Goal: Task Accomplishment & Management: Manage account settings

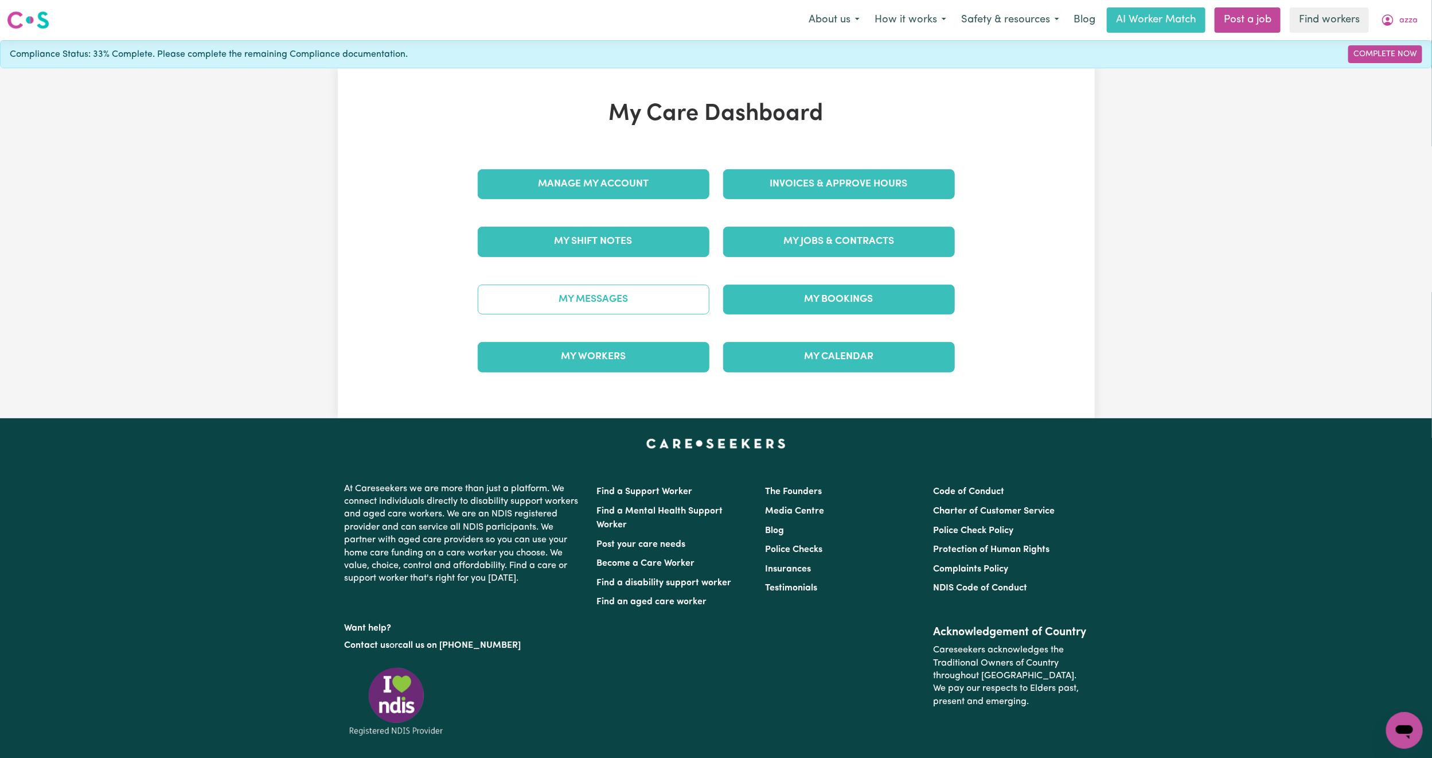
click at [539, 307] on link "My Messages" at bounding box center [594, 300] width 232 height 30
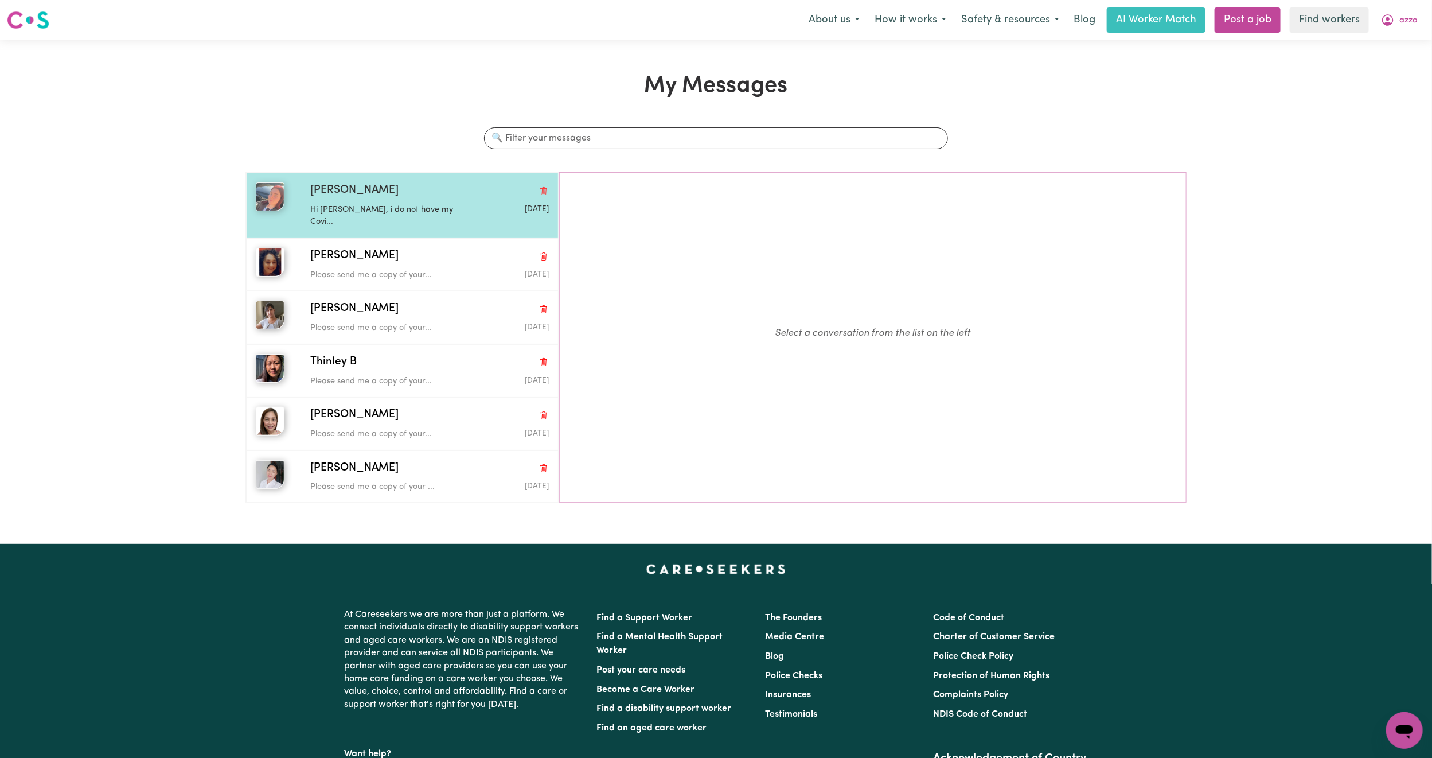
click at [342, 207] on p "Hi [PERSON_NAME], i do not have my Covi..." at bounding box center [389, 216] width 159 height 25
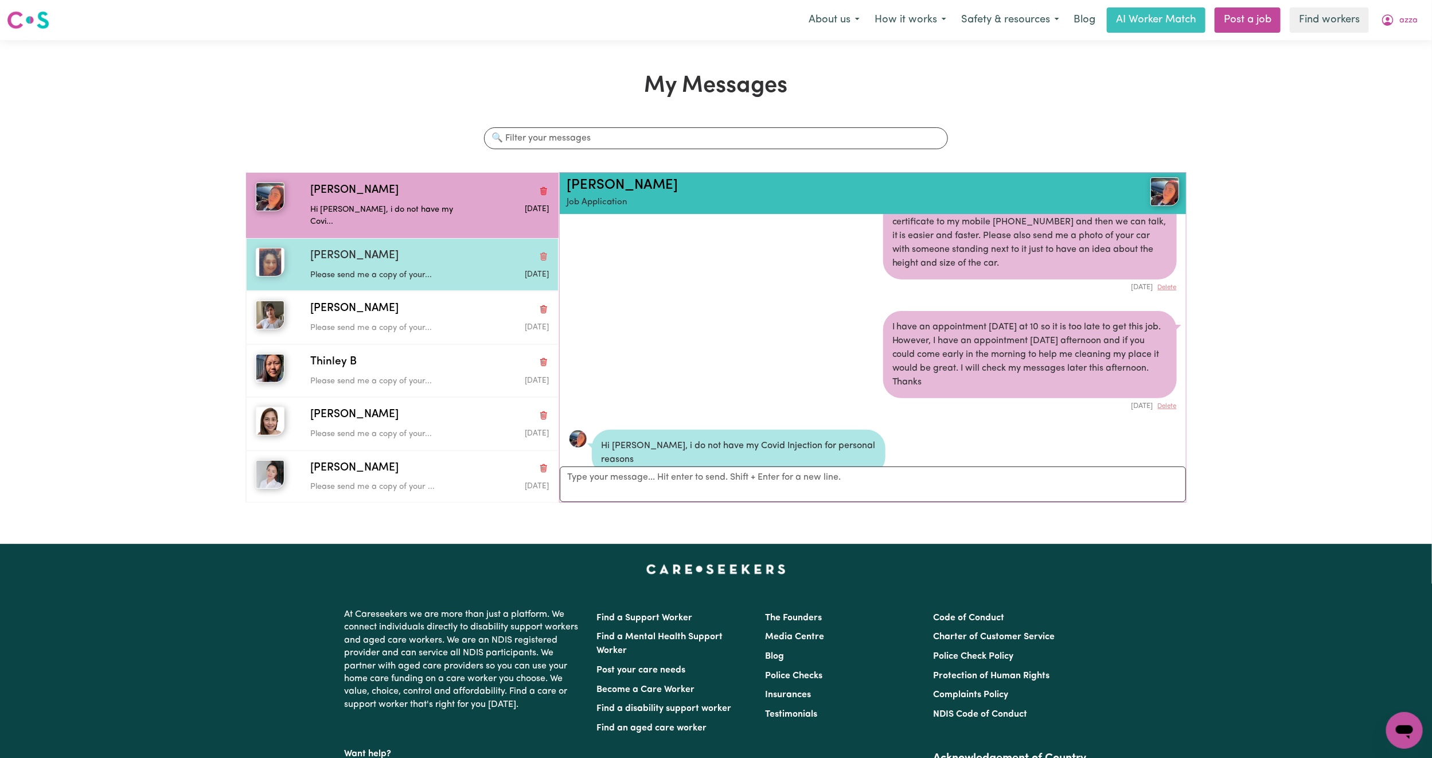
click at [330, 248] on span "[PERSON_NAME]" at bounding box center [354, 256] width 88 height 17
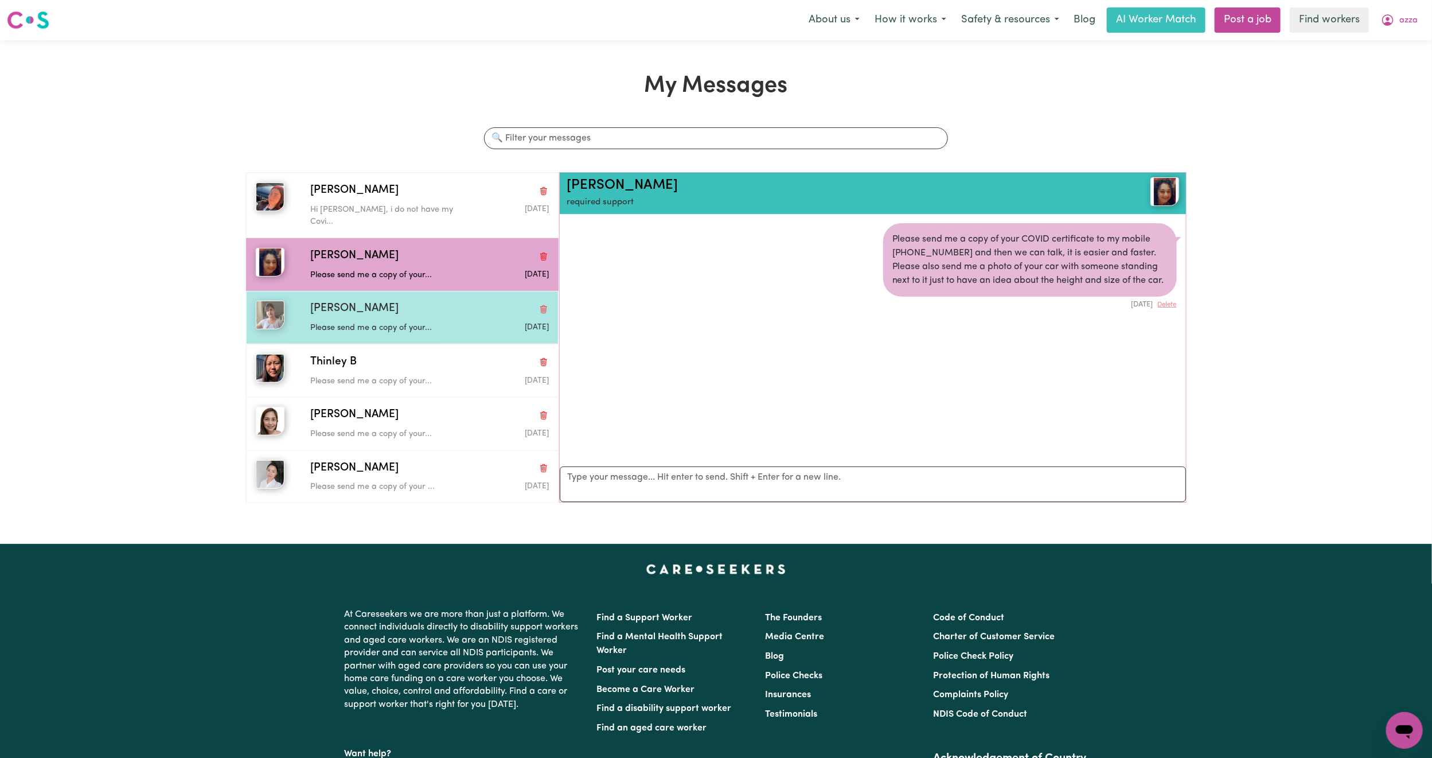
click at [331, 327] on div "[PERSON_NAME] Please send me a copy of your... [DATE]" at bounding box center [402, 317] width 313 height 53
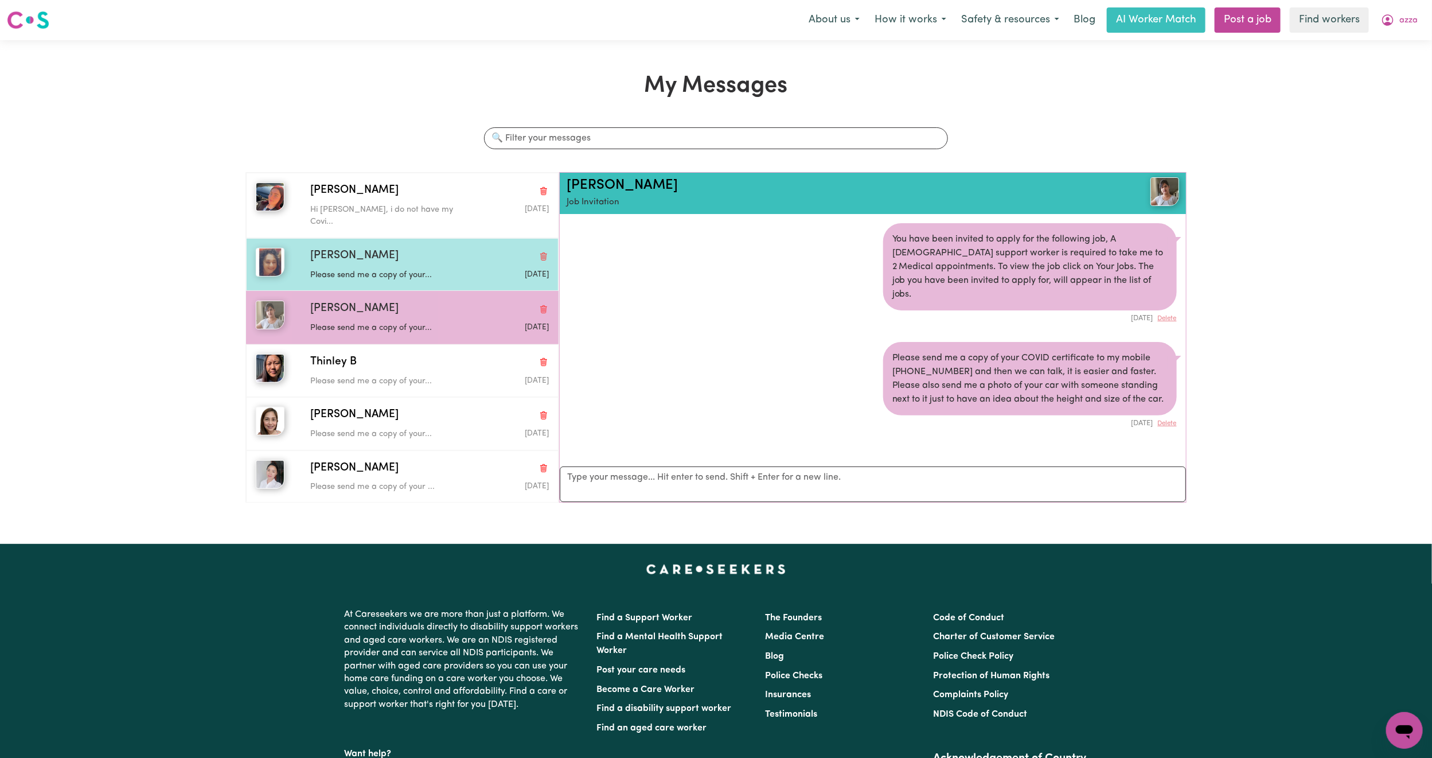
scroll to position [7, 0]
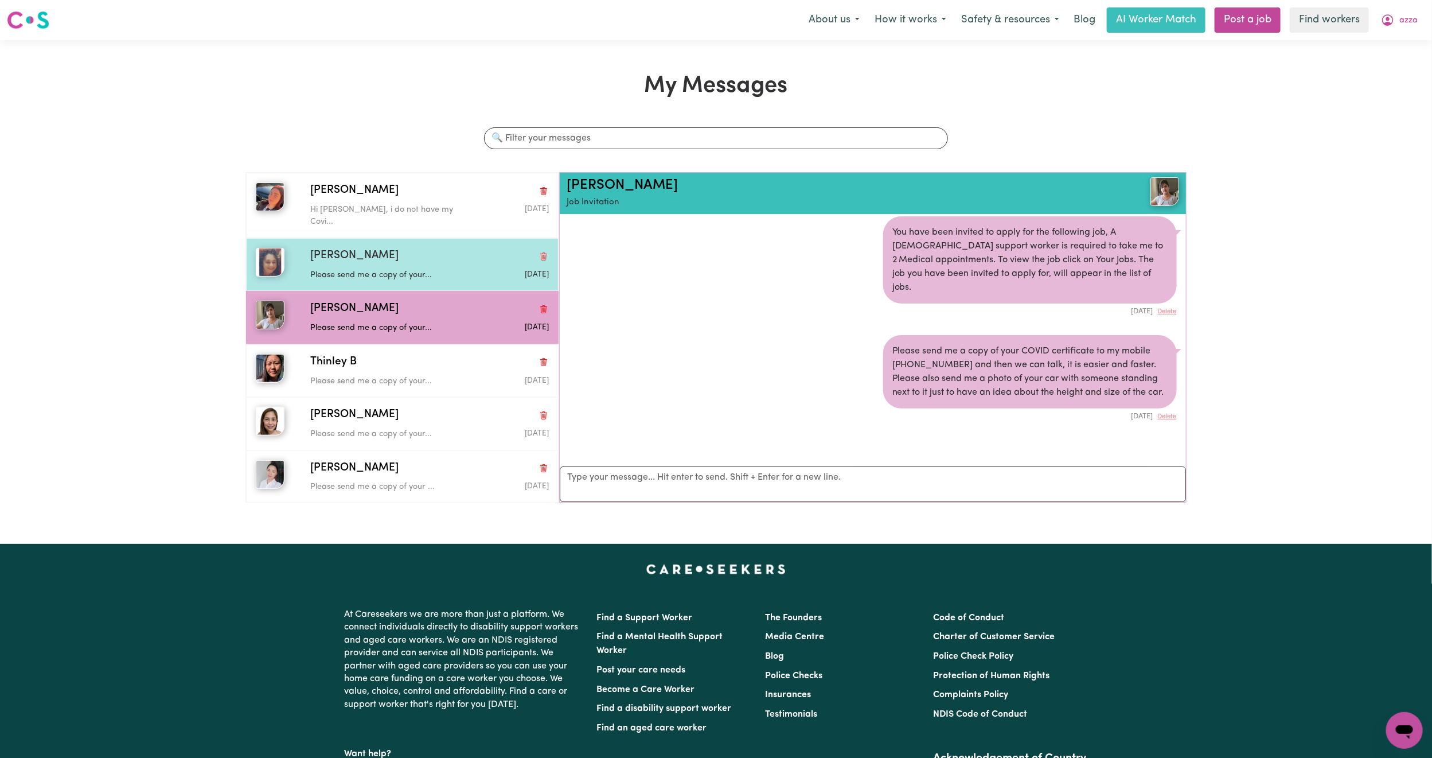
click at [370, 248] on div "[PERSON_NAME]" at bounding box center [429, 256] width 239 height 17
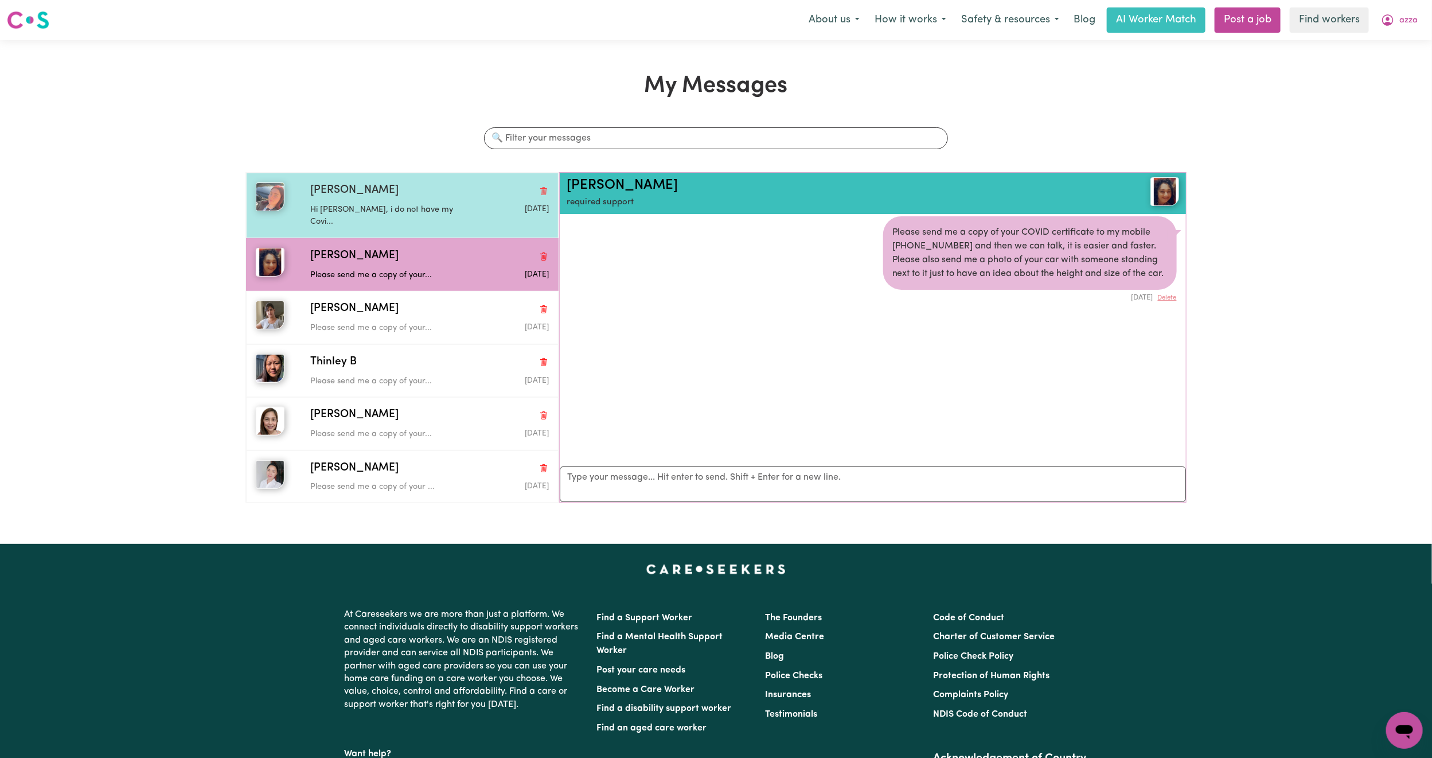
click at [385, 188] on div "[PERSON_NAME]" at bounding box center [429, 190] width 239 height 17
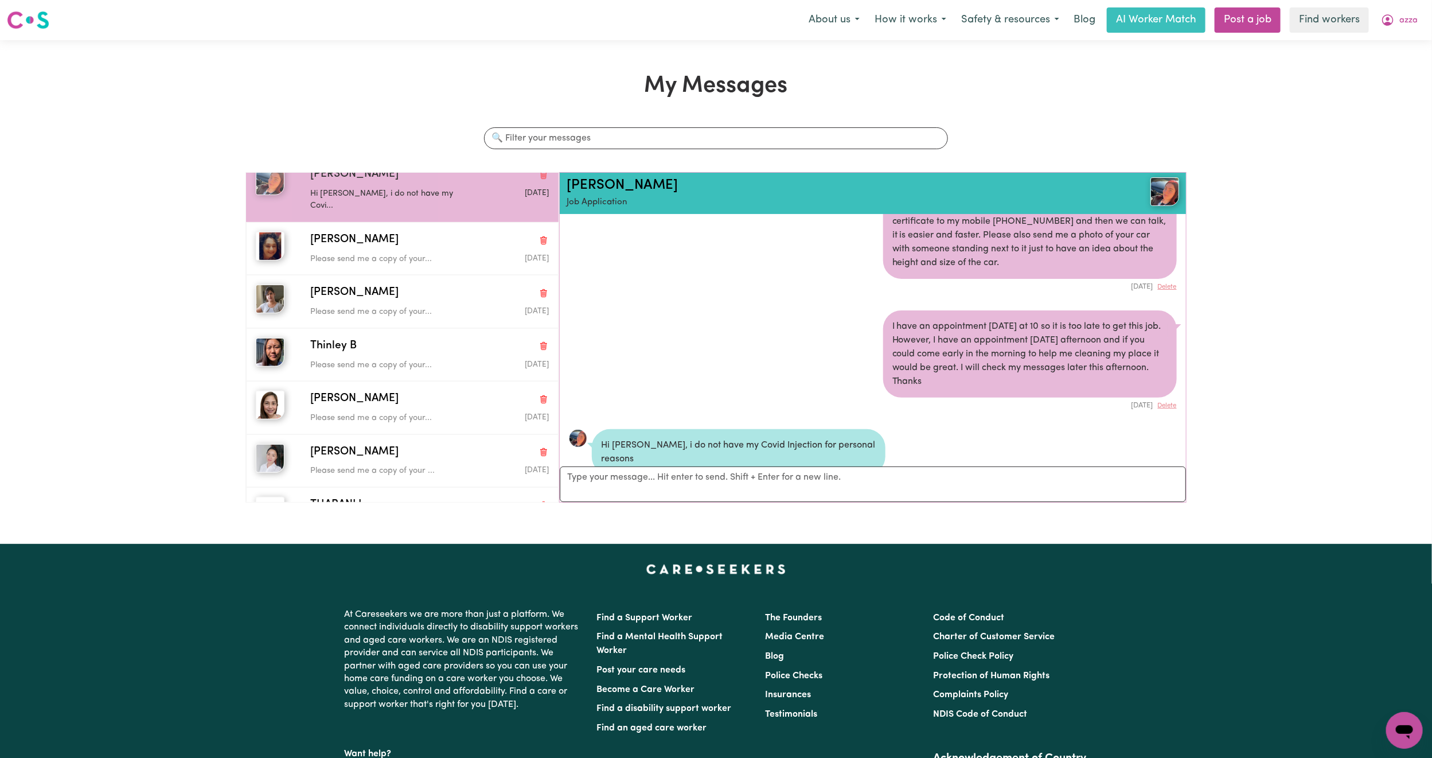
scroll to position [0, 0]
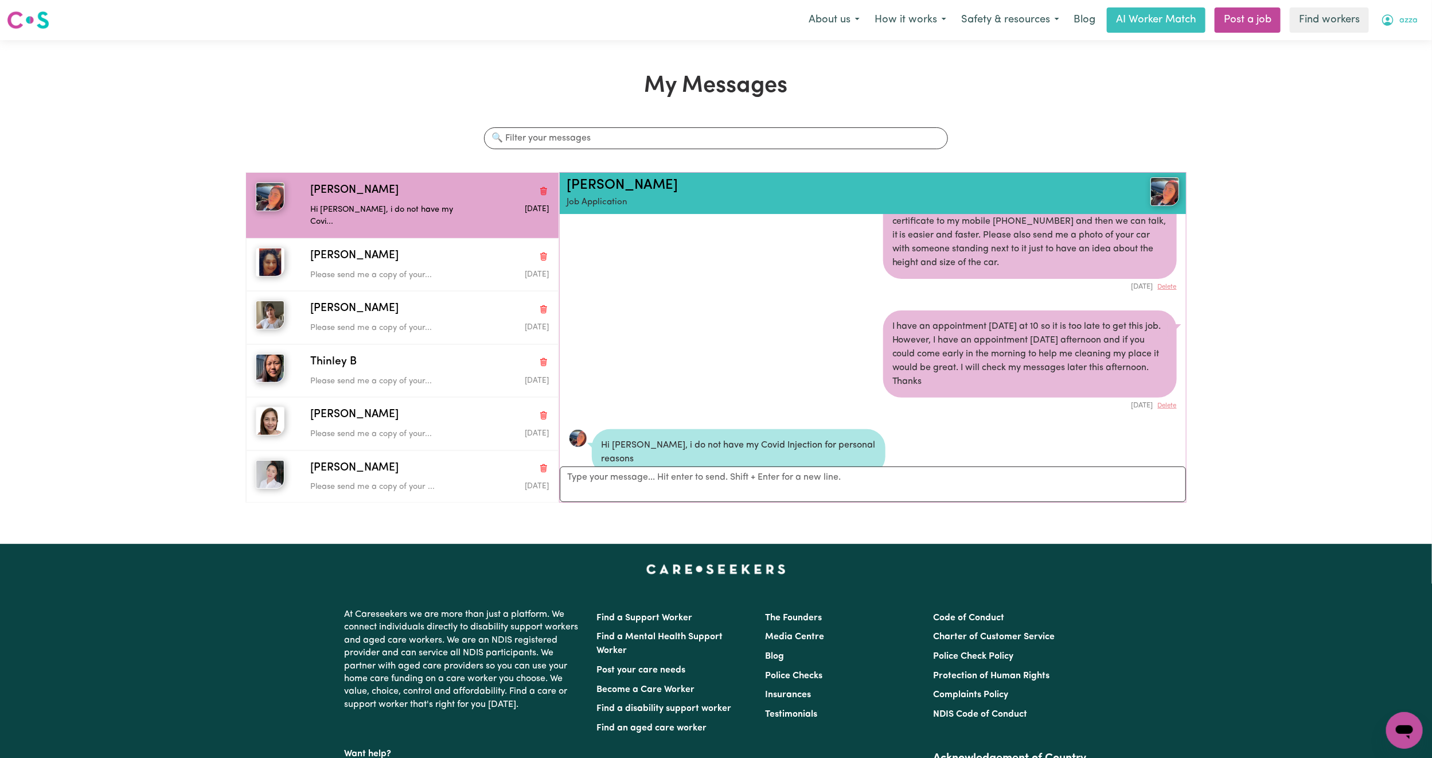
click at [1420, 26] on button "azza" at bounding box center [1400, 20] width 52 height 24
click at [1398, 44] on link "My Dashboard" at bounding box center [1379, 45] width 91 height 22
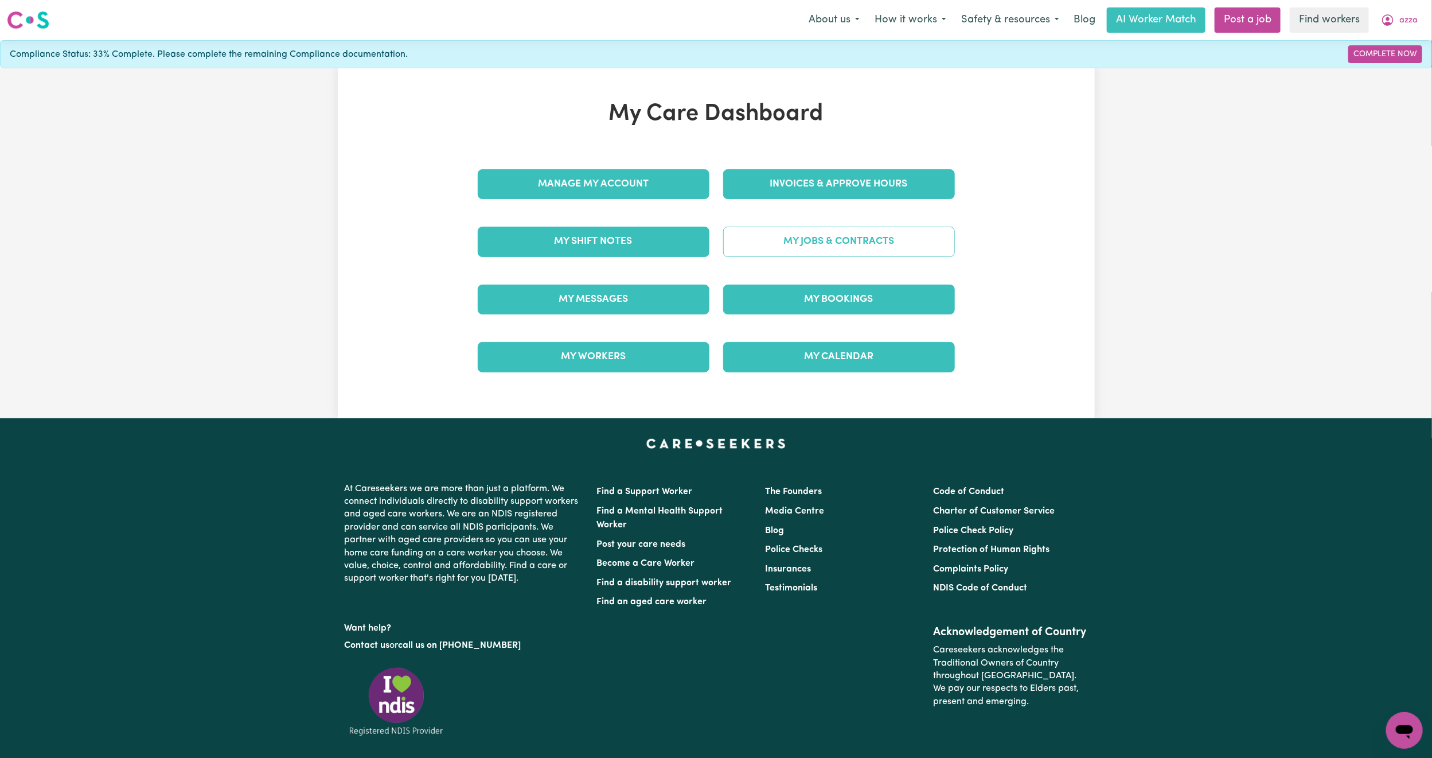
click at [906, 241] on link "My Jobs & Contracts" at bounding box center [839, 242] width 232 height 30
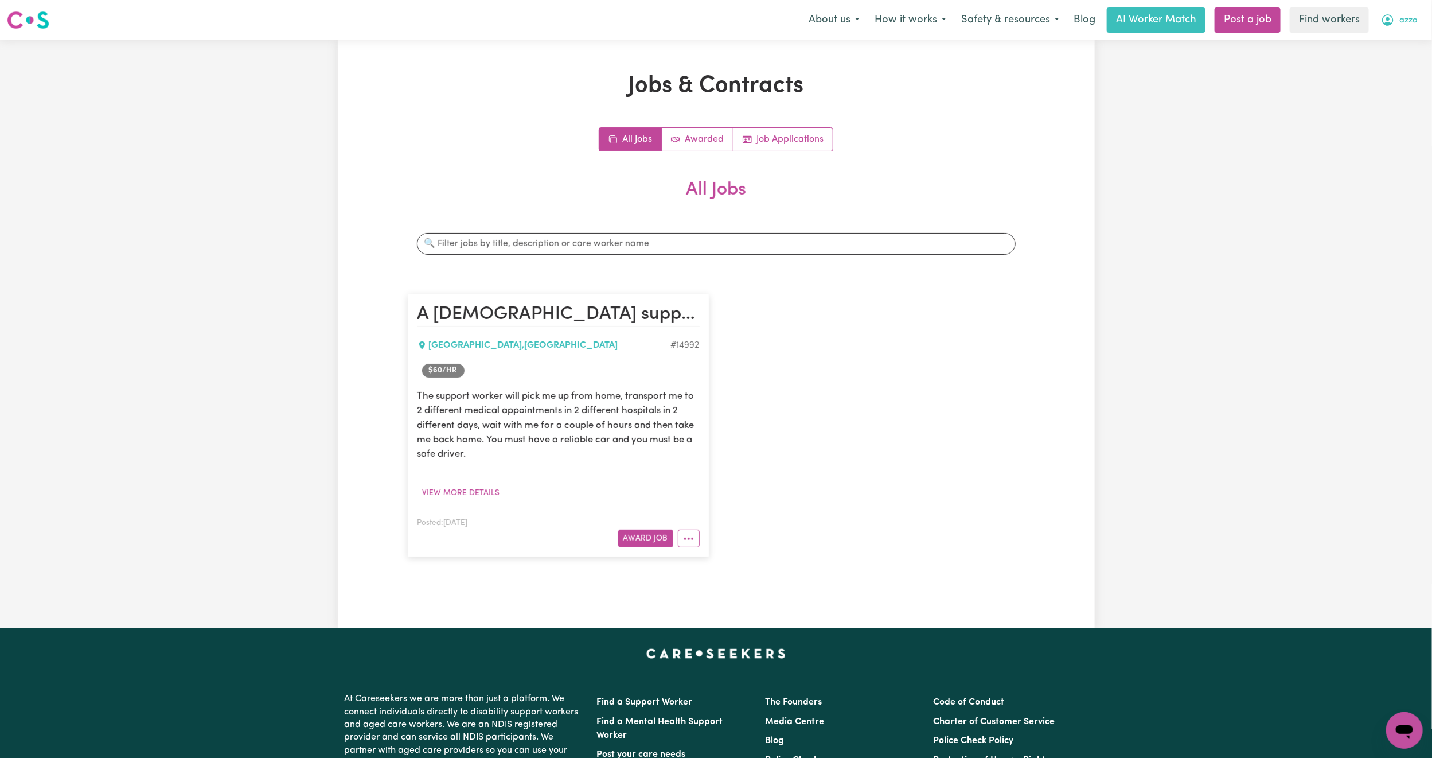
click at [1406, 16] on span "azza" at bounding box center [1409, 20] width 18 height 13
click at [1393, 57] on link "Logout" at bounding box center [1379, 66] width 91 height 22
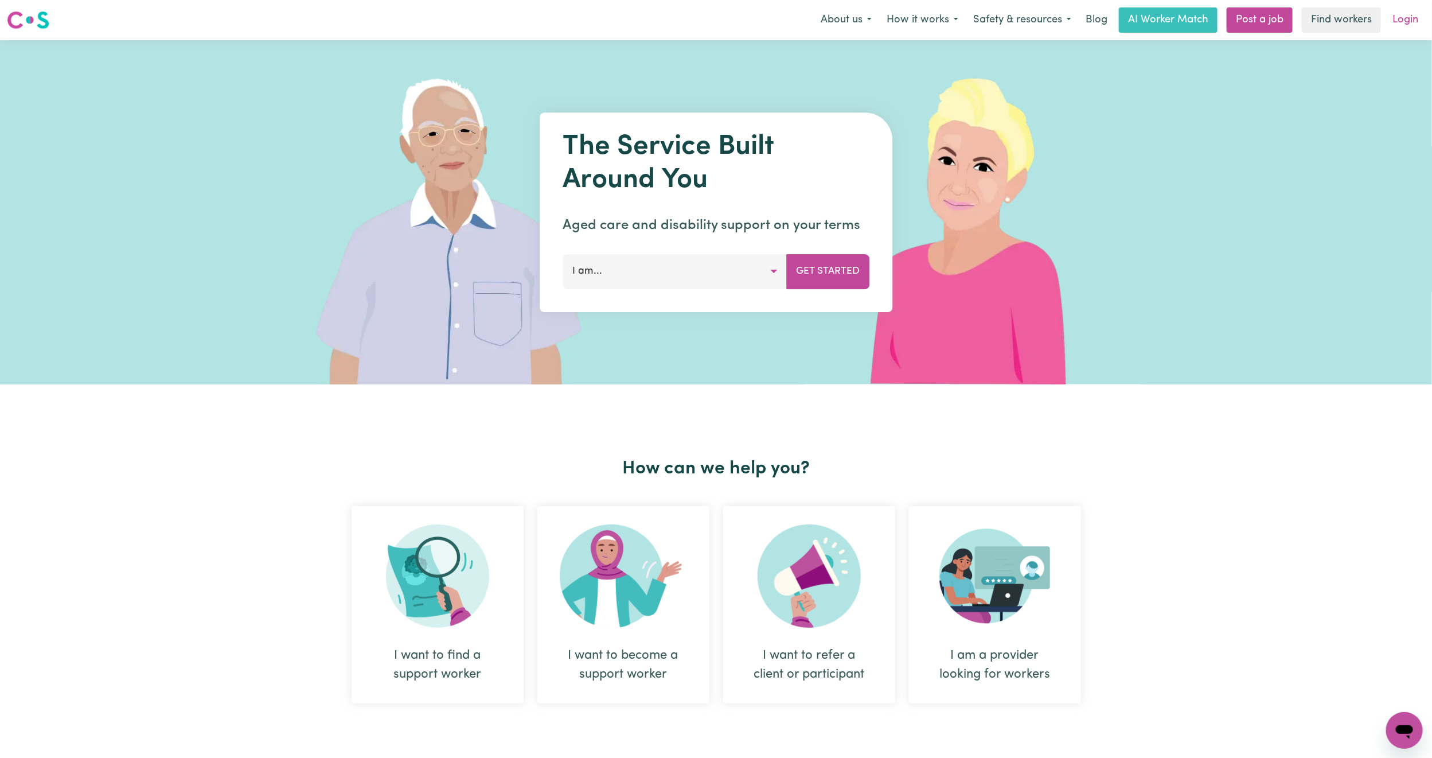
click at [1402, 14] on link "Login" at bounding box center [1406, 19] width 40 height 25
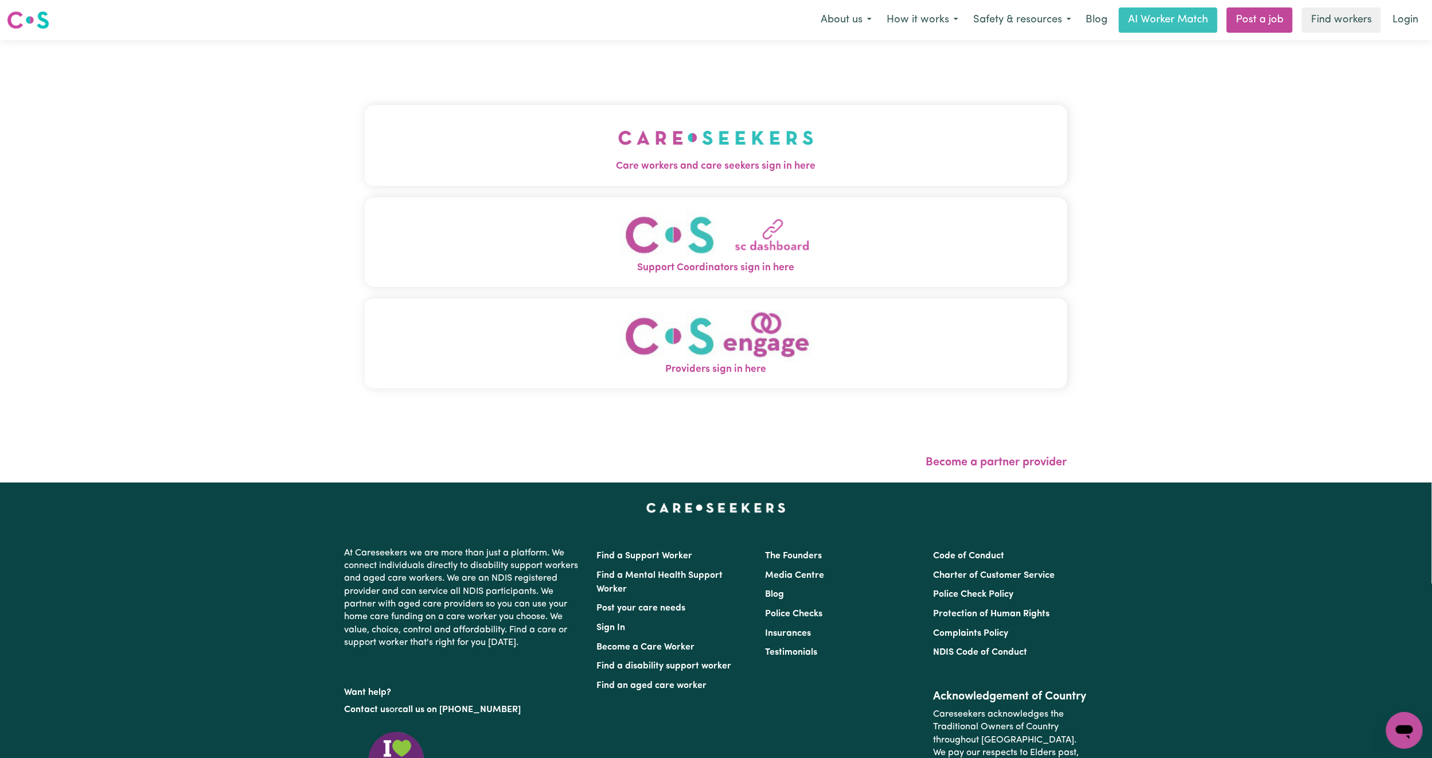
click at [365, 124] on button "Care workers and care seekers sign in here" at bounding box center [716, 145] width 703 height 80
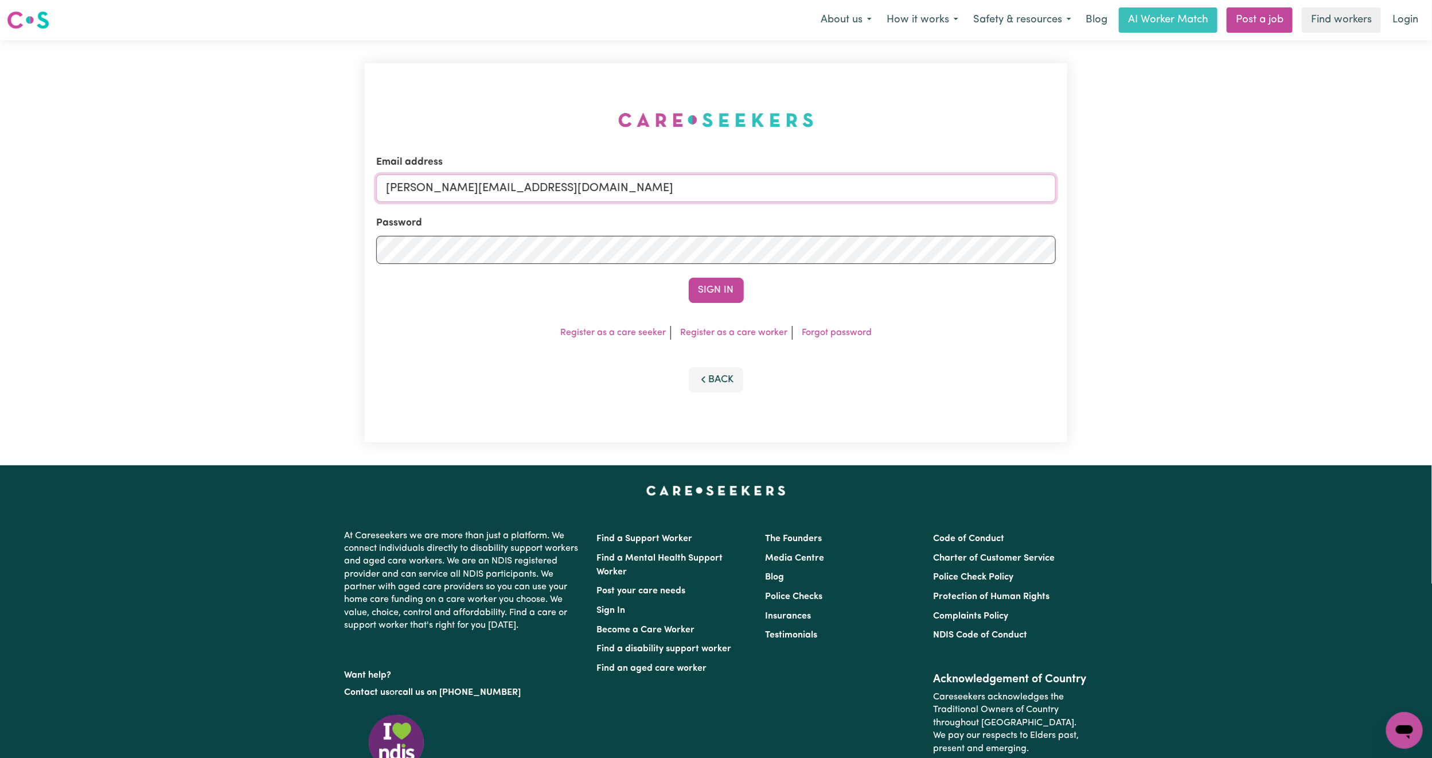
click at [403, 188] on input "[PERSON_NAME][EMAIL_ADDRESS][DOMAIN_NAME]" at bounding box center [716, 188] width 680 height 28
drag, startPoint x: 462, startPoint y: 190, endPoint x: 866, endPoint y: 216, distance: 405.2
click at [866, 216] on form "Email address [EMAIL_ADDRESS][PERSON_NAME][DOMAIN_NAME] Password Sign In" at bounding box center [716, 229] width 680 height 148
type input "[EMAIL_ADDRESS][DOMAIN_NAME]"
click at [689, 278] on button "Sign In" at bounding box center [716, 290] width 55 height 25
